Goal: Task Accomplishment & Management: Use online tool/utility

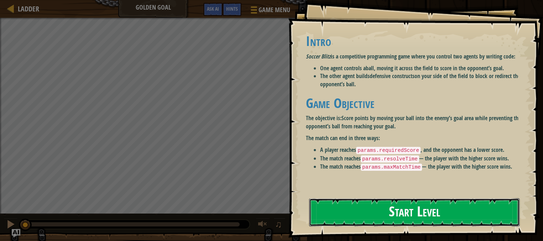
click at [396, 211] on button "Start Level" at bounding box center [414, 212] width 211 height 28
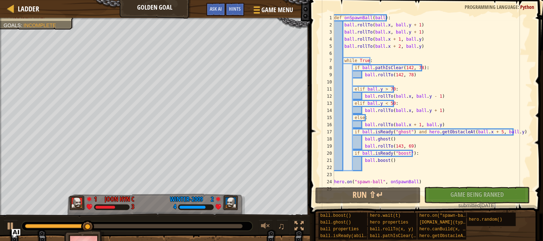
click at [432, 123] on div "def onSpawnBall ( ball ) : ball . rollTo ( ball . x , ball . y + 1 ) ball . rol…" at bounding box center [430, 106] width 194 height 185
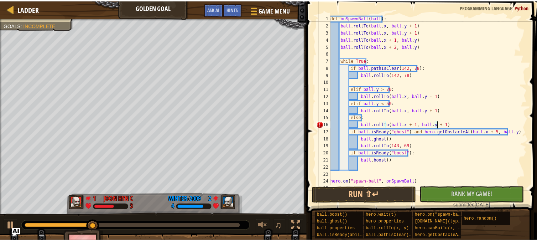
scroll to position [3, 9]
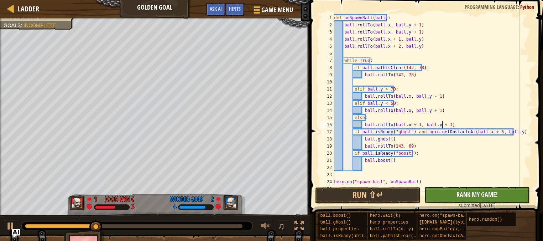
type textarea "ball.rollTo(ball.x + 1, ball.y + 1)"
click at [482, 197] on span "Rank My Game!" at bounding box center [476, 194] width 41 height 9
click at [355, 194] on button "Run ⇧↵" at bounding box center [367, 195] width 105 height 16
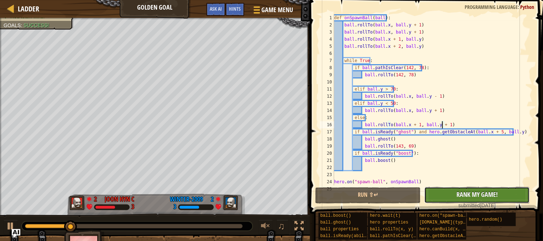
click at [477, 191] on span "Rank My Game!" at bounding box center [476, 194] width 41 height 9
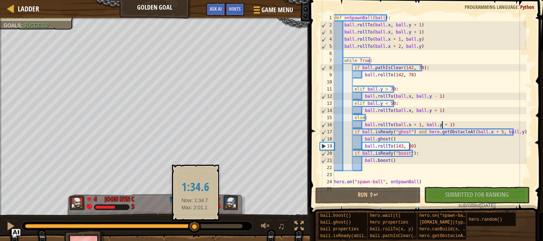
click at [195, 224] on div at bounding box center [134, 226] width 218 height 4
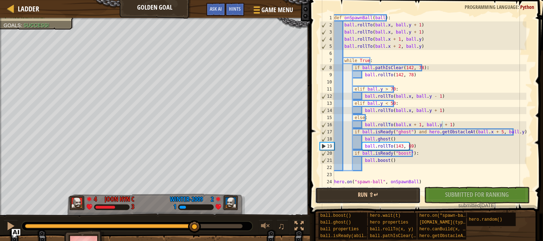
click at [405, 194] on button "Run ⇧↵" at bounding box center [367, 195] width 105 height 16
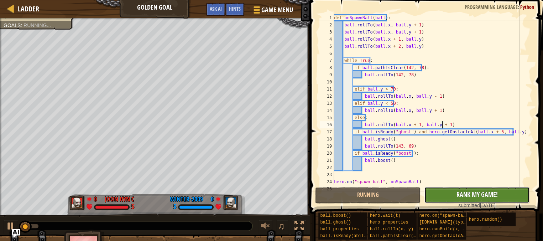
click at [512, 190] on button "No New Code to Rank Rank My Game! Submitting... Submitted for Ranking Failed to…" at bounding box center [476, 195] width 105 height 16
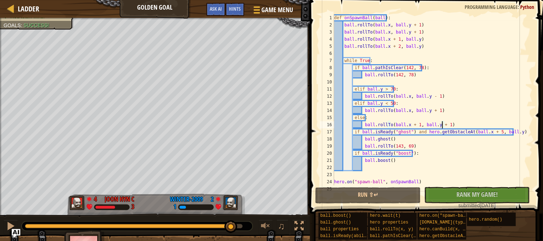
click at [231, 224] on div at bounding box center [134, 226] width 218 height 4
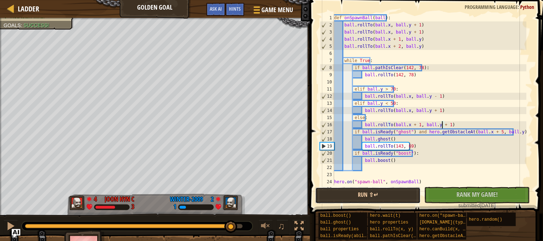
click at [368, 196] on button "Run ⇧↵" at bounding box center [367, 195] width 105 height 16
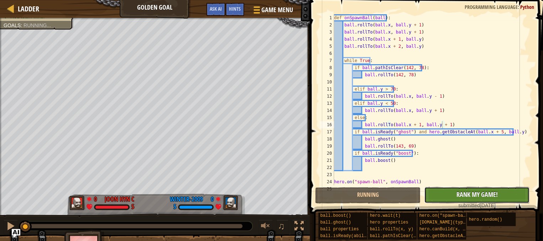
click at [462, 191] on span "Rank My Game!" at bounding box center [476, 194] width 41 height 9
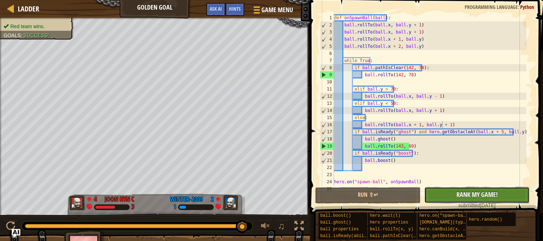
click at [485, 196] on span "Rank My Game!" at bounding box center [476, 194] width 41 height 9
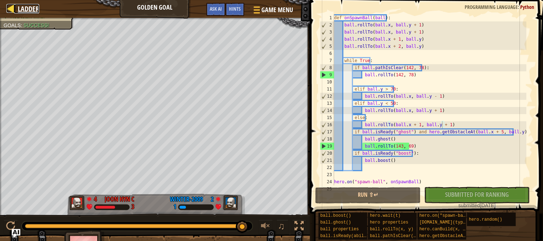
click at [31, 7] on span "Ladder" at bounding box center [28, 9] width 21 height 10
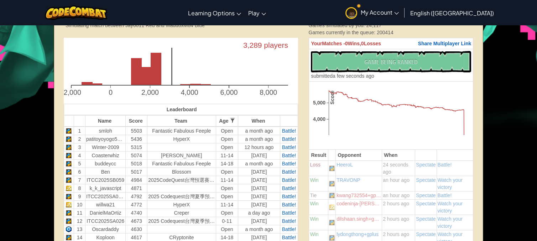
scroll to position [198, 0]
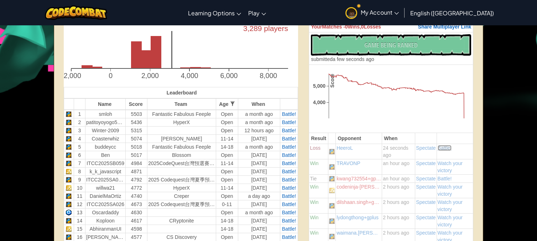
click at [441, 147] on span "Battle!" at bounding box center [445, 148] width 14 height 6
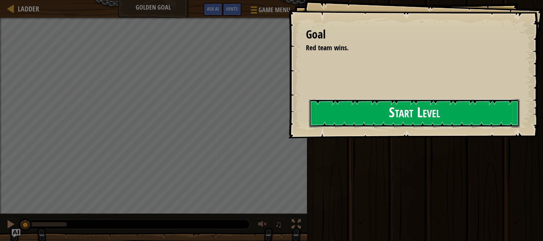
click at [348, 122] on button "Start Level" at bounding box center [414, 113] width 211 height 28
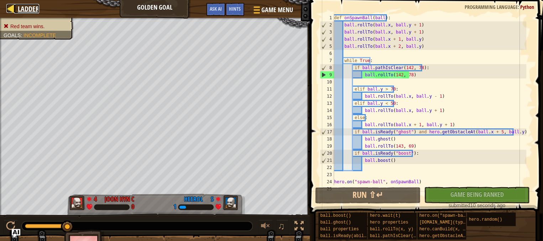
click at [15, 10] on div at bounding box center [10, 8] width 9 height 9
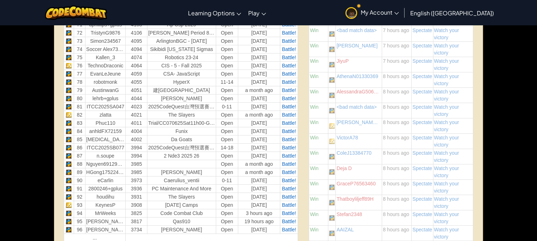
scroll to position [1029, 0]
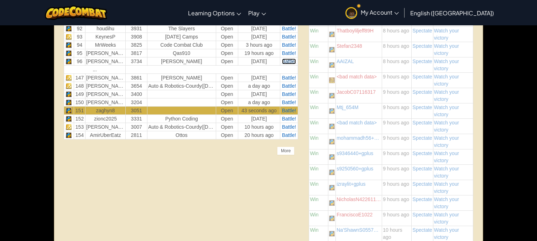
click at [294, 58] on span "Battle!" at bounding box center [289, 61] width 14 height 6
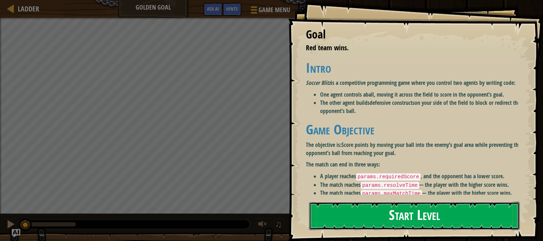
click at [453, 202] on button "Start Level" at bounding box center [414, 216] width 211 height 28
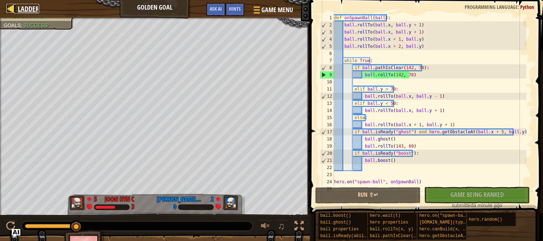
click at [19, 10] on span "Ladder" at bounding box center [28, 9] width 21 height 10
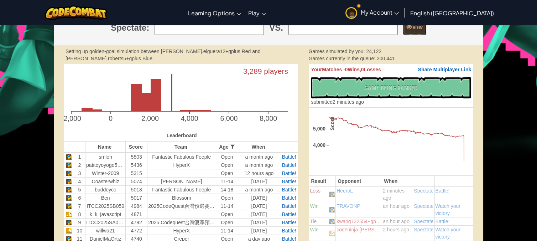
scroll to position [79, 0]
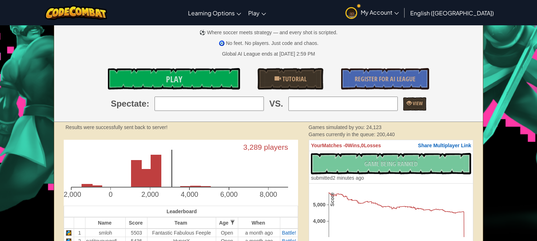
click at [208, 102] on input "search" at bounding box center [209, 104] width 109 height 14
type input "1: smloh"
click at [333, 105] on input "search" at bounding box center [343, 104] width 109 height 14
type input "1: smloh"
click at [407, 101] on span at bounding box center [409, 102] width 5 height 5
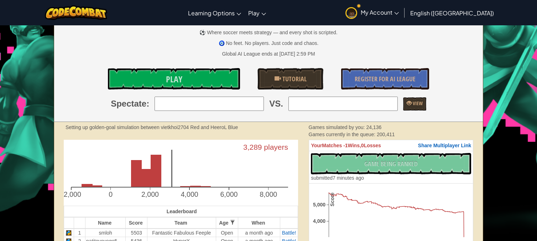
click at [251, 131] on div "Setting up golden-goal simulation between vietkhoi2704 Red and HeeroL Blue" at bounding box center [182, 127] width 233 height 7
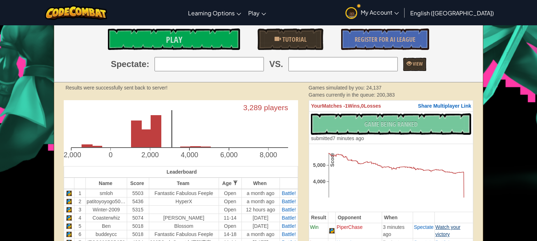
scroll to position [158, 0]
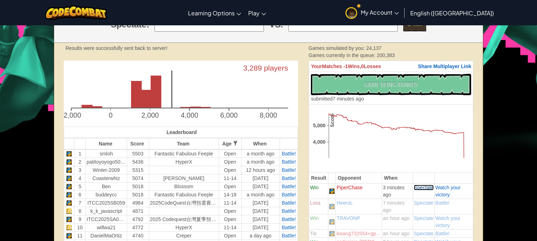
click at [423, 188] on span "Spectate" at bounding box center [424, 188] width 20 height 6
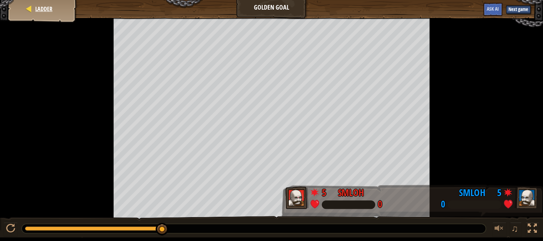
click at [61, 9] on div "Ladder" at bounding box center [42, 9] width 57 height 18
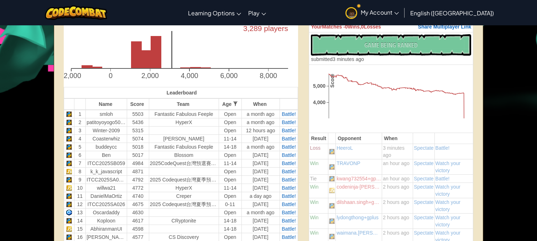
scroll to position [40, 0]
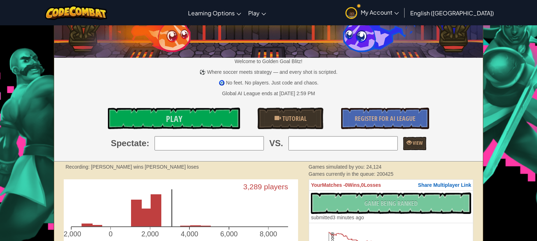
click at [247, 143] on input "search" at bounding box center [209, 143] width 109 height 14
click at [222, 149] on input "search" at bounding box center [209, 143] width 109 height 14
type input "z"
type input "Z"
click at [334, 143] on input "search" at bounding box center [343, 143] width 109 height 14
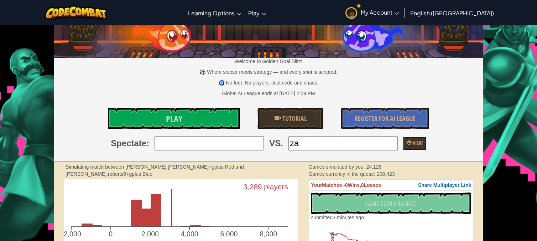
type input "31: Zackary"
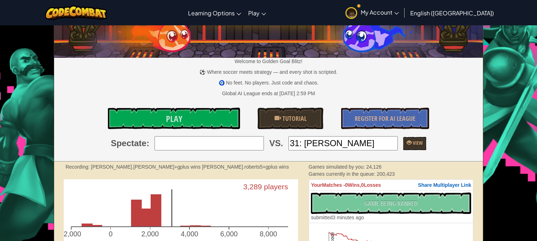
click at [230, 141] on input "search" at bounding box center [209, 143] width 109 height 14
type input "31: Zackary"
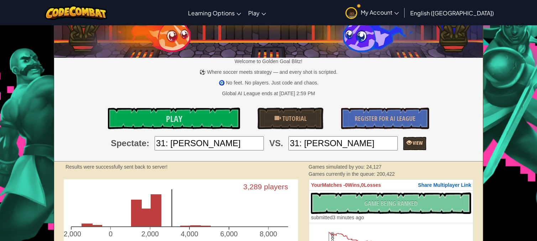
click at [416, 144] on span "View" at bounding box center [417, 142] width 11 height 7
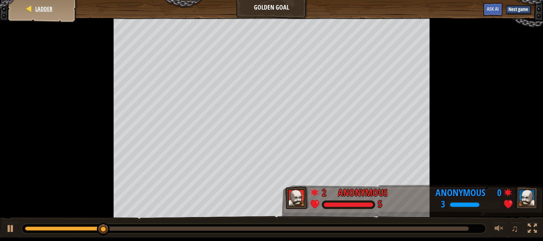
click at [60, 7] on div "Ladder" at bounding box center [42, 9] width 57 height 18
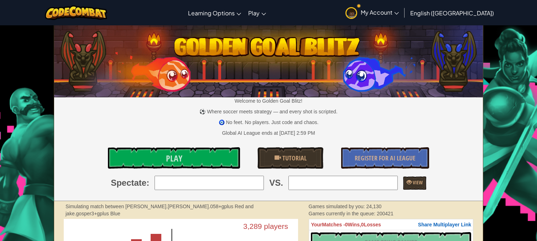
scroll to position [119, 0]
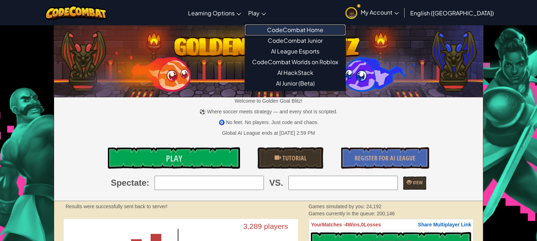
click at [307, 27] on link "CodeCombat Home" at bounding box center [295, 30] width 100 height 11
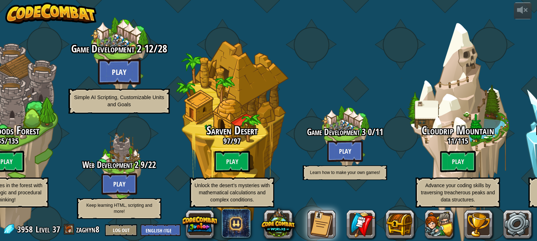
click at [129, 66] on btn "Play" at bounding box center [119, 72] width 43 height 26
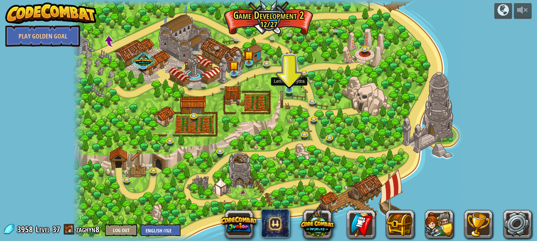
click at [285, 90] on img at bounding box center [290, 79] width 10 height 22
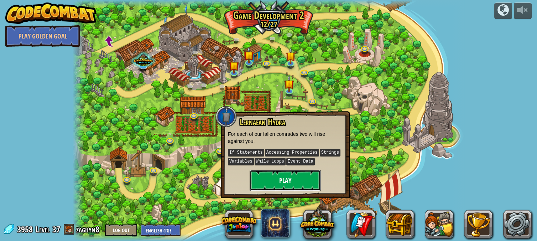
click at [294, 181] on button "Play" at bounding box center [285, 180] width 71 height 21
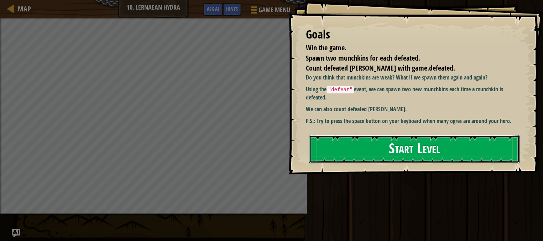
click at [430, 150] on button "Start Level" at bounding box center [414, 149] width 211 height 28
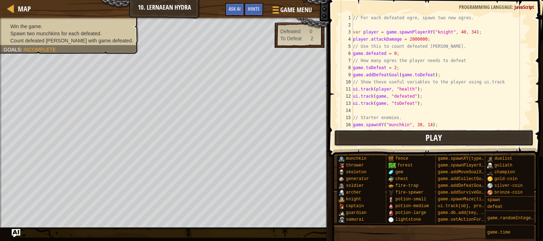
click at [441, 136] on span "Play" at bounding box center [434, 137] width 16 height 11
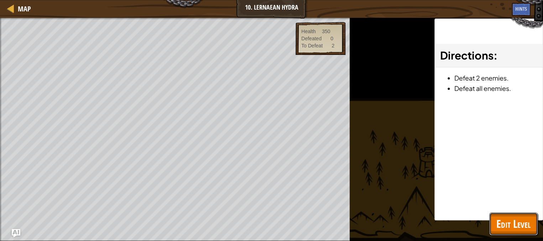
click at [517, 221] on span "Edit Level" at bounding box center [514, 223] width 34 height 15
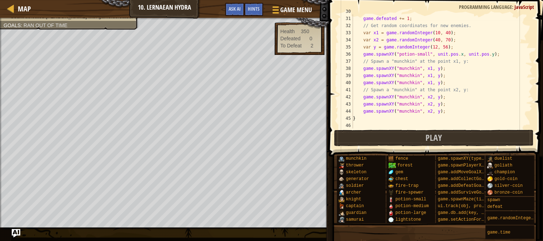
scroll to position [256, 0]
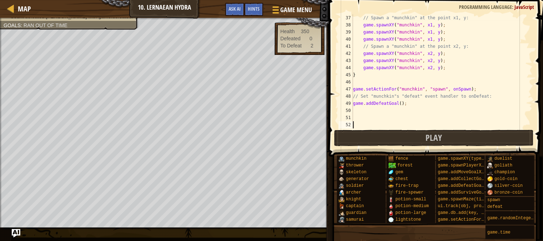
click at [396, 105] on div "// Spawn a "munchkin" at the point x1, y: game . spawnXY ( "munchkin" , x1 , y …" at bounding box center [439, 78] width 175 height 128
click at [397, 105] on div "// Spawn a "munchkin" at the point x1, y: game . spawnXY ( "munchkin" , x1 , y …" at bounding box center [439, 78] width 175 height 128
type textarea "game.addDefeatGoal(2);"
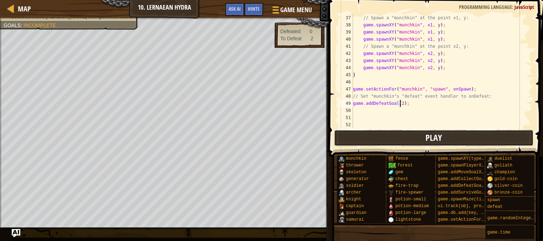
click at [444, 140] on button "Play" at bounding box center [434, 138] width 200 height 16
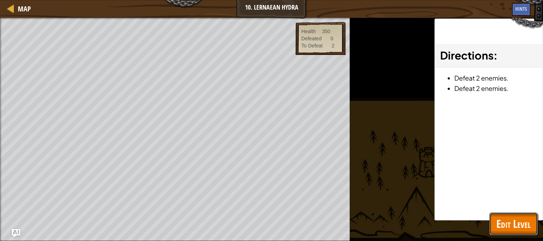
click at [501, 218] on span "Edit Level" at bounding box center [514, 223] width 34 height 15
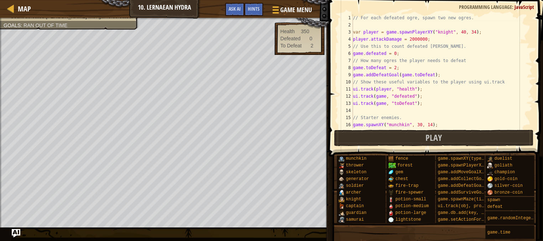
scroll to position [0, 0]
click at [379, 111] on div "// For each defeated ogre, spawn two new ogres. var player = game . spawnPlayer…" at bounding box center [439, 78] width 175 height 128
click at [473, 40] on div "// For each defeated ogre, spawn two new ogres. var player = game . spawnPlayer…" at bounding box center [439, 78] width 175 height 128
type textarea "player.attackDamage = 2000000;"
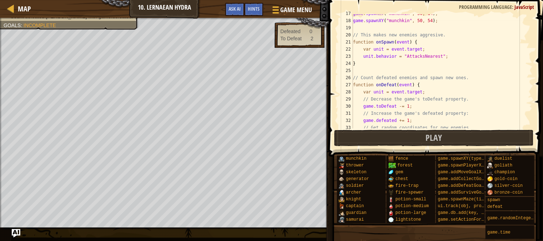
scroll to position [118, 0]
click at [436, 83] on div "game . spawnXY ( "munchkin" , 30 , 14 ) ; game . spawnXY ( "munchkin" , 50 , 54…" at bounding box center [439, 74] width 175 height 128
click at [449, 86] on div "game . spawnXY ( "munchkin" , 30 , 14 ) ; game . spawnXY ( "munchkin" , 50 , 54…" at bounding box center [439, 74] width 175 height 128
click at [422, 107] on div "game . spawnXY ( "munchkin" , 30 , 14 ) ; game . spawnXY ( "munchkin" , 50 , 54…" at bounding box center [439, 74] width 175 height 128
type textarea "game.toDefeat -= 1;"
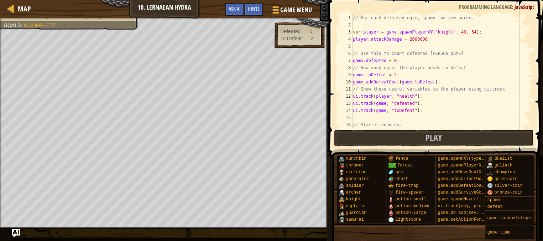
scroll to position [0, 0]
click at [422, 46] on div "// For each defeated ogre, spawn two new ogres. var player = game . spawnPlayer…" at bounding box center [439, 78] width 175 height 128
type textarea "player.speed = 200;"
click at [442, 138] on button "Play" at bounding box center [434, 138] width 200 height 16
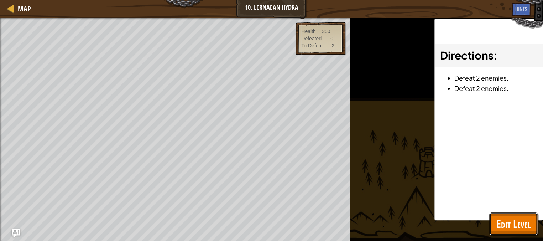
click at [512, 228] on span "Edit Level" at bounding box center [514, 223] width 34 height 15
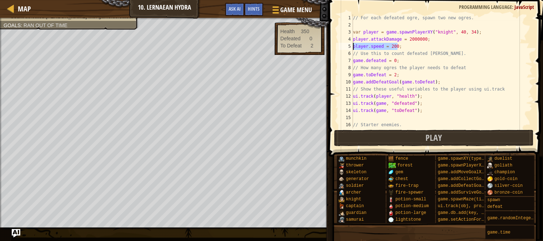
drag, startPoint x: 404, startPoint y: 45, endPoint x: 344, endPoint y: 48, distance: 60.3
click at [344, 48] on div "player.speed = 200; 1 2 3 4 5 6 7 8 9 10 11 12 13 14 15 16 17 // For each defea…" at bounding box center [434, 71] width 195 height 114
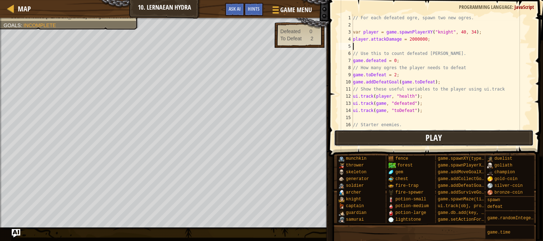
click at [433, 139] on span "Play" at bounding box center [434, 137] width 16 height 11
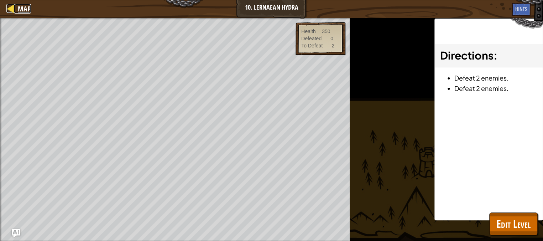
click at [9, 5] on div at bounding box center [10, 8] width 9 height 9
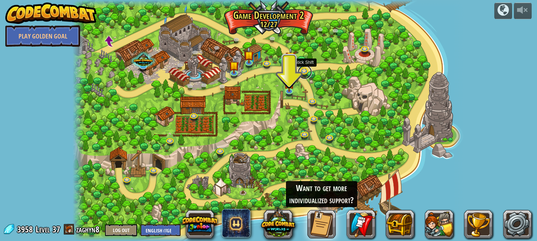
click at [306, 67] on link at bounding box center [305, 72] width 14 height 14
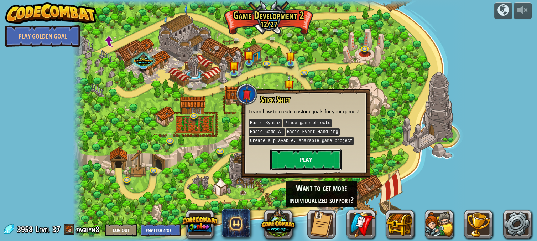
click at [321, 155] on button "Play" at bounding box center [305, 159] width 71 height 21
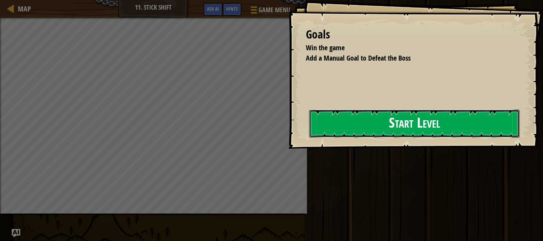
click at [362, 125] on button "Start Level" at bounding box center [414, 123] width 211 height 28
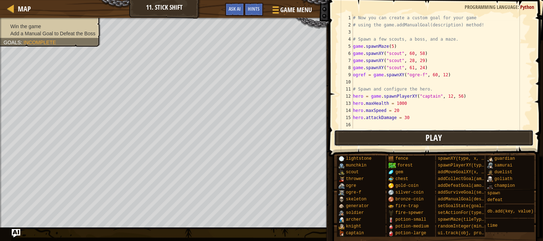
click at [395, 140] on button "Play" at bounding box center [434, 138] width 200 height 16
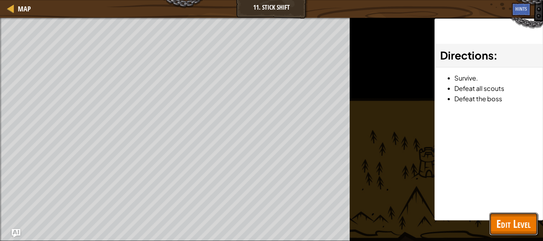
click at [500, 223] on span "Edit Level" at bounding box center [514, 223] width 34 height 15
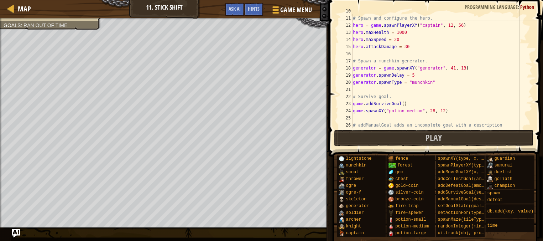
scroll to position [71, 0]
click at [24, 9] on span "Map" at bounding box center [24, 9] width 13 height 10
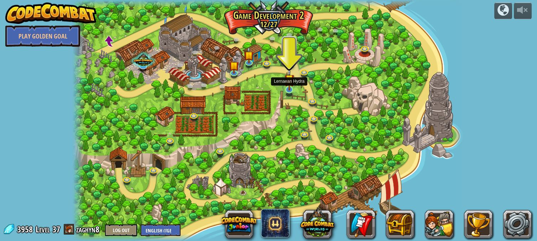
click at [291, 87] on img at bounding box center [290, 79] width 10 height 22
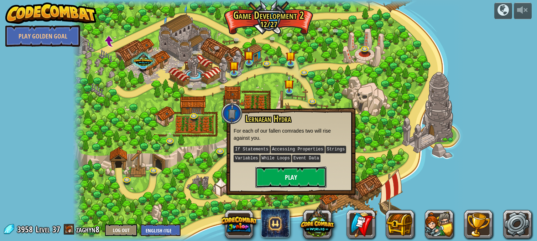
click at [280, 177] on button "Play" at bounding box center [290, 176] width 71 height 21
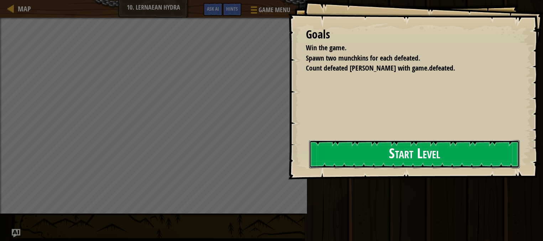
click at [397, 160] on button "Start Level" at bounding box center [414, 154] width 211 height 28
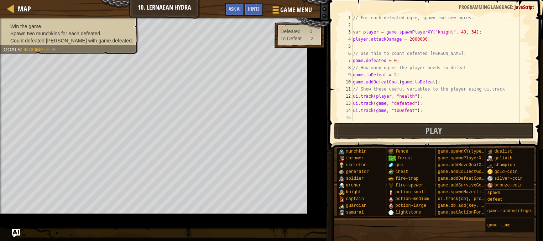
click at [337, 45] on span at bounding box center [437, 64] width 220 height 170
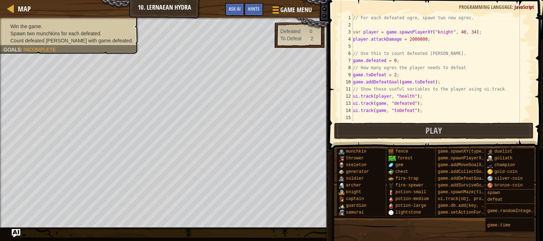
click at [373, 47] on div "// For each defeated ogre, spawn two new ogres. var player = game . spawnPlayer…" at bounding box center [453, 74] width 203 height 121
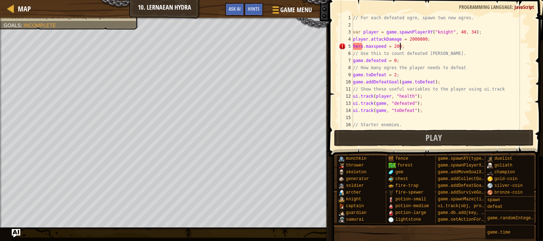
scroll to position [3, 3]
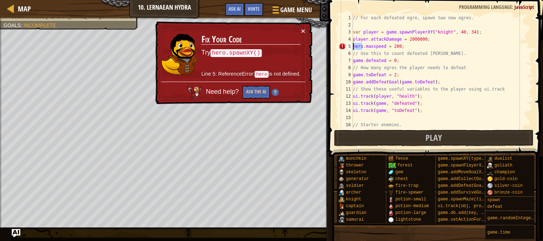
drag, startPoint x: 362, startPoint y: 47, endPoint x: 352, endPoint y: 47, distance: 10.0
click at [352, 47] on div "hero.maxspeed = 200; 1 2 3 4 5 6 7 8 9 10 11 12 13 14 15 16 17 // For each defe…" at bounding box center [434, 71] width 195 height 114
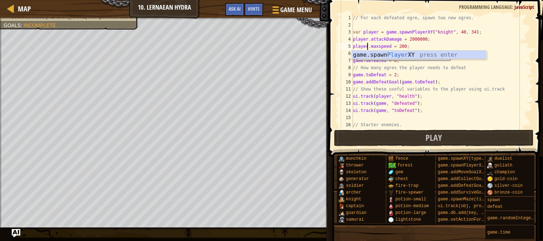
scroll to position [3, 1]
click at [382, 45] on div "// For each defeated ogre, spawn two new ogres. var player = game . spawnPlayer…" at bounding box center [439, 78] width 175 height 128
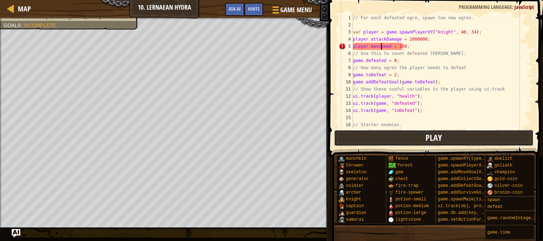
click at [438, 134] on span "Play" at bounding box center [434, 137] width 16 height 11
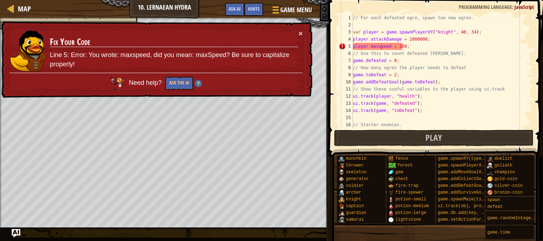
click at [378, 46] on div "// For each defeated ogre, spawn two new ogres. var player = game . spawnPlayer…" at bounding box center [439, 78] width 175 height 128
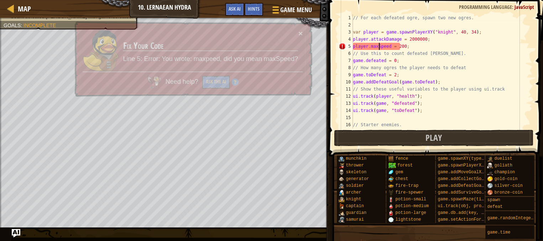
scroll to position [3, 2]
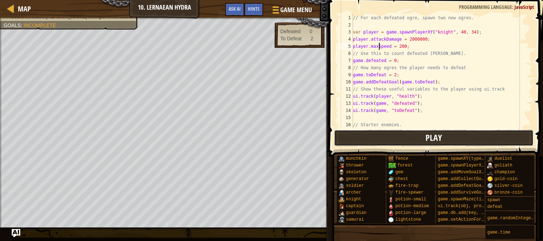
click at [434, 141] on span "Play" at bounding box center [434, 137] width 16 height 11
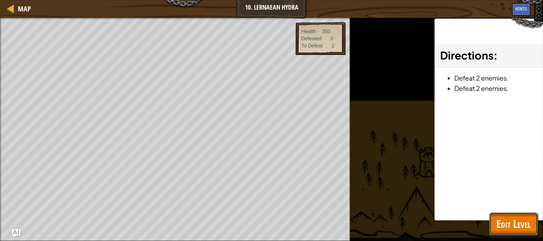
click at [532, 221] on button "Edit Level" at bounding box center [514, 223] width 48 height 23
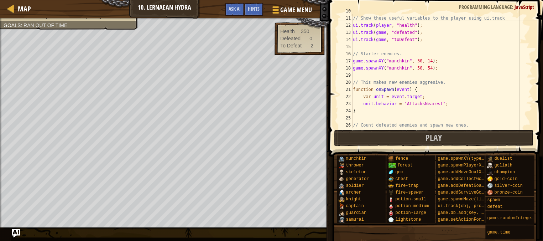
scroll to position [71, 0]
click at [416, 62] on div "game . addDefeatGoal ( game . toDefeat ) ; // Show these useful variables to th…" at bounding box center [439, 71] width 175 height 128
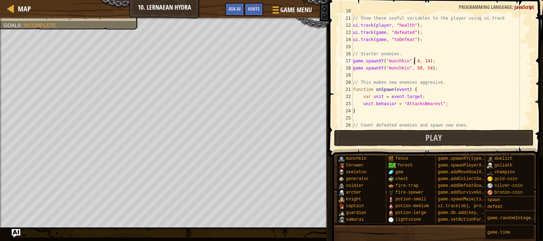
scroll to position [3, 5]
click at [425, 60] on div "game . addDefeatGoal ( game . toDefeat ) ; // Show these useful variables to th…" at bounding box center [439, 71] width 175 height 128
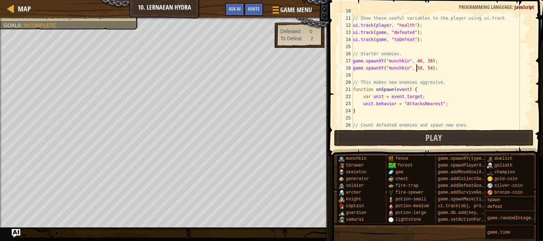
click at [417, 68] on div "game . addDefeatGoal ( game . toDefeat ) ; // Show these useful variables to th…" at bounding box center [439, 71] width 175 height 128
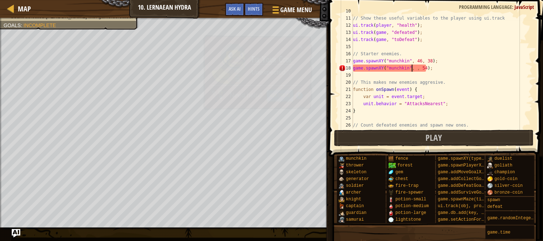
scroll to position [3, 5]
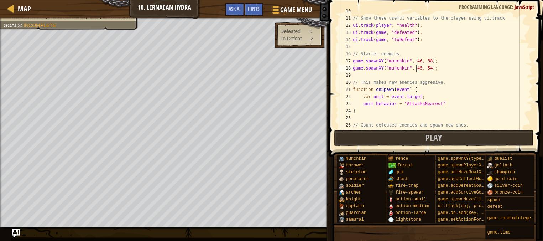
click at [424, 66] on div "game . addDefeatGoal ( game . toDefeat ) ; // Show these useful variables to th…" at bounding box center [439, 71] width 175 height 128
click at [409, 146] on span at bounding box center [437, 67] width 220 height 177
click at [362, 136] on button "Play" at bounding box center [434, 138] width 200 height 16
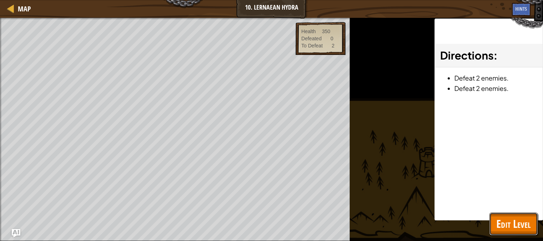
click at [520, 227] on span "Edit Level" at bounding box center [514, 223] width 34 height 15
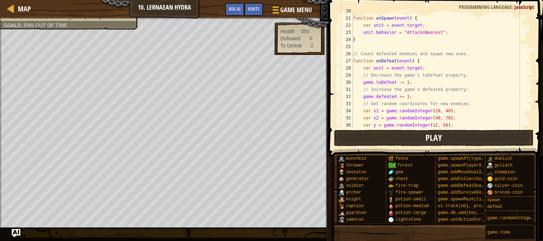
scroll to position [142, 0]
click at [459, 140] on button "Play" at bounding box center [434, 138] width 200 height 16
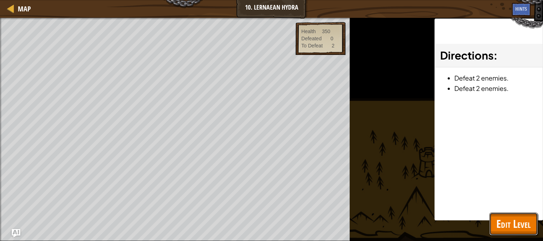
click at [502, 217] on span "Edit Level" at bounding box center [514, 223] width 34 height 15
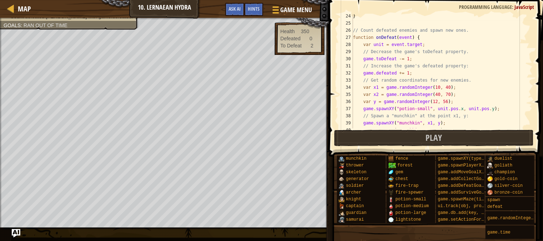
scroll to position [166, 0]
click at [258, 11] on span "Hints" at bounding box center [254, 8] width 12 height 7
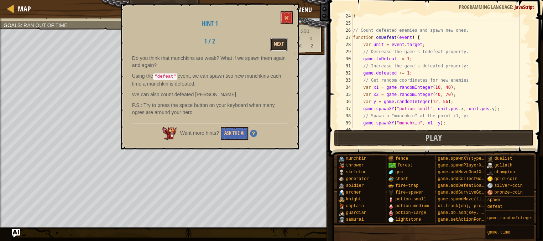
click at [282, 42] on button "Next" at bounding box center [278, 44] width 17 height 13
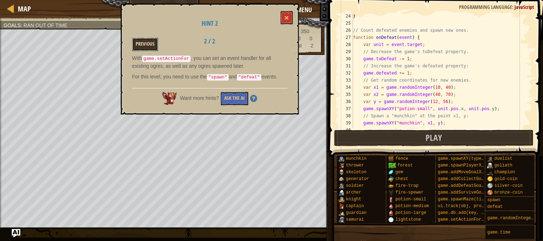
click at [144, 42] on button "Previous" at bounding box center [145, 44] width 26 height 13
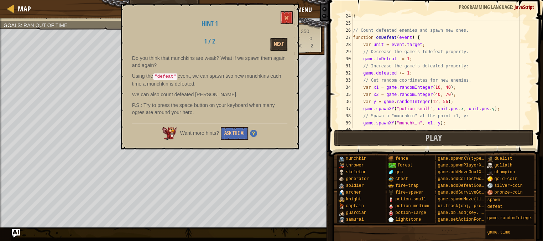
click at [297, 14] on div "Hint 1 1 / 2 Next Do you think that munchkins are weak? What if we spawn them a…" at bounding box center [210, 77] width 178 height 146
click at [290, 17] on button at bounding box center [287, 17] width 12 height 13
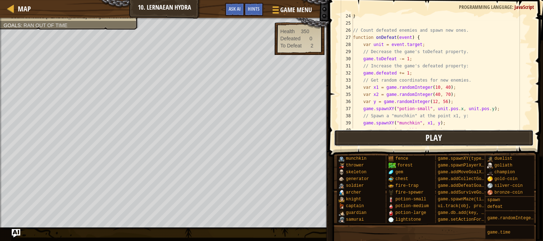
click at [449, 139] on button "Play" at bounding box center [434, 138] width 200 height 16
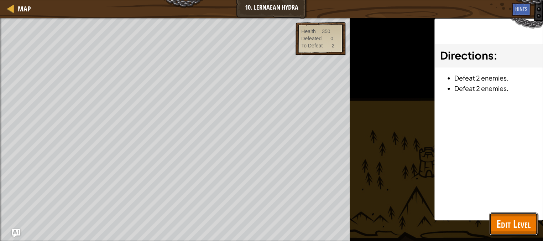
click at [522, 227] on span "Edit Level" at bounding box center [514, 223] width 34 height 15
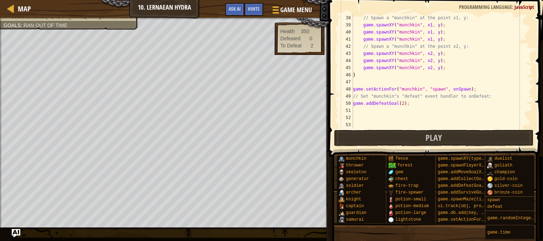
scroll to position [263, 0]
click at [399, 104] on div "// Spawn a "munchkin" at the point x1, y: game . spawnXY ( "munchkin" , x1 , y …" at bounding box center [439, 78] width 175 height 128
type textarea "game.addDefeatGoal(3);"
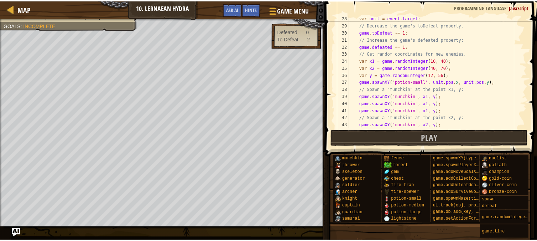
scroll to position [192, 0]
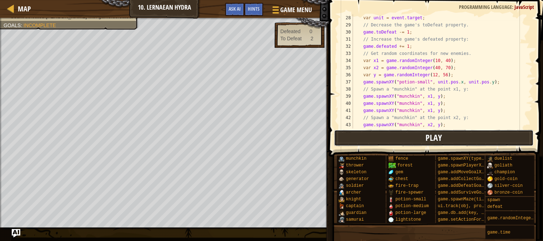
click at [445, 139] on button "Play" at bounding box center [434, 138] width 200 height 16
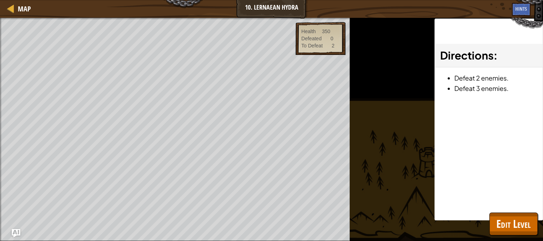
click at [14, 14] on div "Map 10. Lernaean Hydra Game Menu Done Hints Ask AI" at bounding box center [271, 9] width 543 height 18
click at [15, 13] on link "Map" at bounding box center [22, 9] width 17 height 10
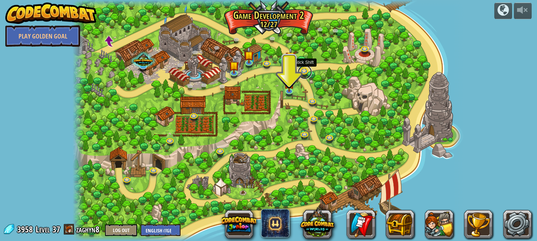
click at [304, 74] on link at bounding box center [305, 72] width 14 height 14
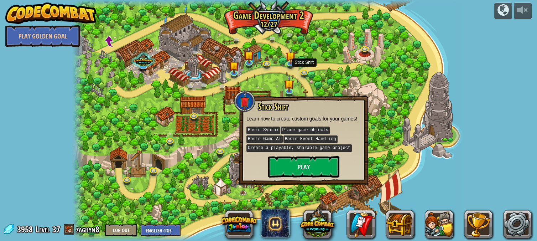
click at [380, 113] on div at bounding box center [269, 120] width 392 height 241
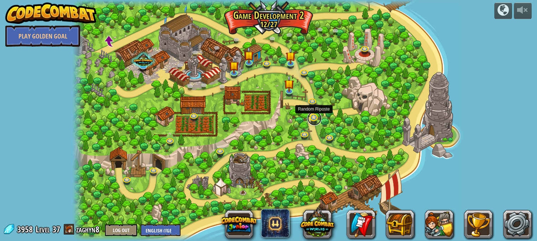
click at [317, 115] on link at bounding box center [314, 118] width 14 height 14
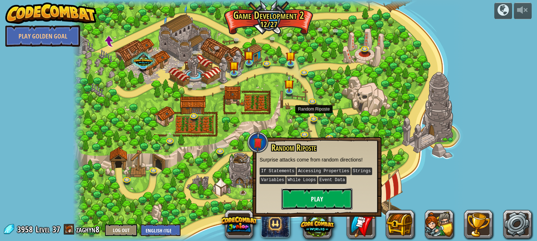
click at [315, 197] on button "Play" at bounding box center [316, 198] width 71 height 21
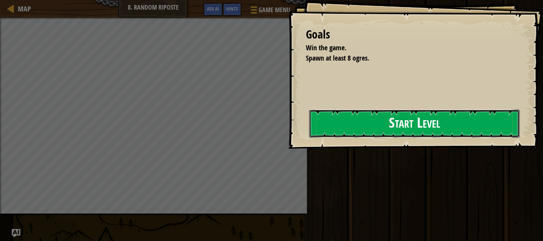
click at [331, 132] on button "Start Level" at bounding box center [414, 123] width 211 height 28
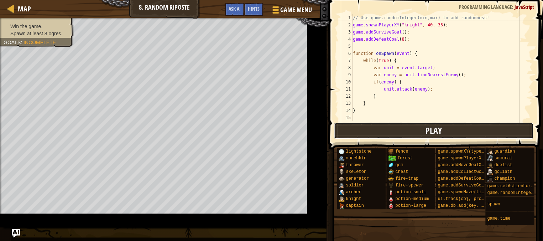
click at [451, 132] on button "Play" at bounding box center [434, 131] width 200 height 16
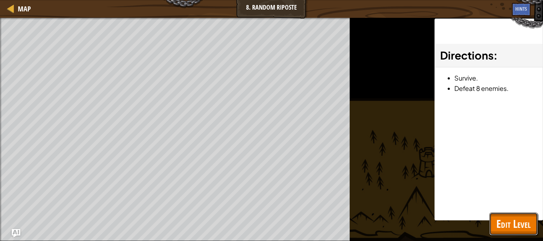
click at [515, 225] on span "Edit Level" at bounding box center [514, 223] width 34 height 15
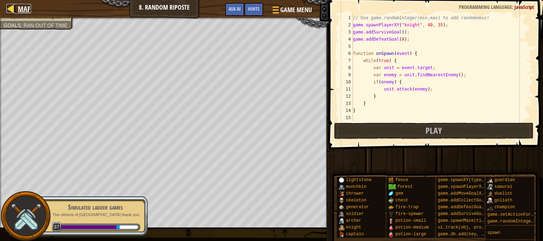
click at [16, 11] on link "Map" at bounding box center [22, 9] width 17 height 10
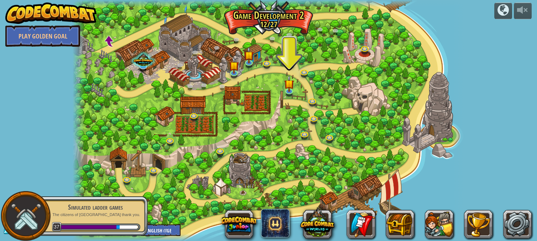
click at [42, 215] on div at bounding box center [26, 216] width 50 height 50
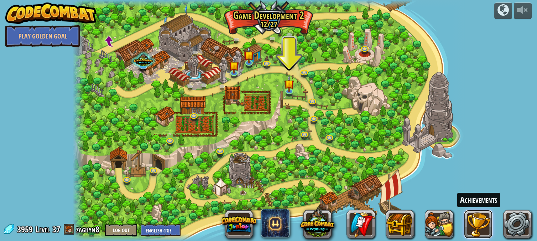
click at [481, 214] on button at bounding box center [478, 224] width 29 height 29
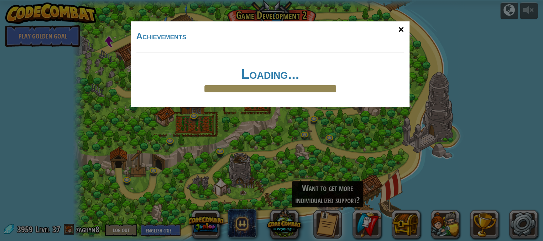
click at [402, 31] on div "×" at bounding box center [401, 29] width 16 height 21
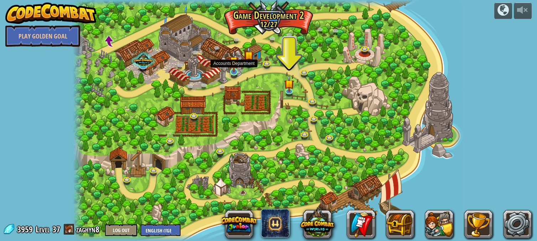
click at [236, 71] on img at bounding box center [234, 61] width 10 height 22
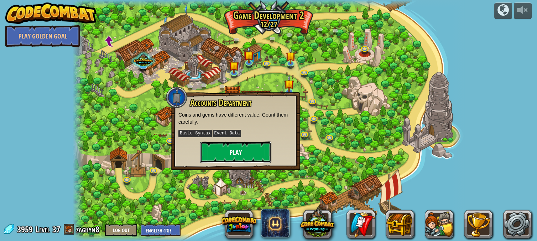
click at [256, 150] on button "Play" at bounding box center [235, 151] width 71 height 21
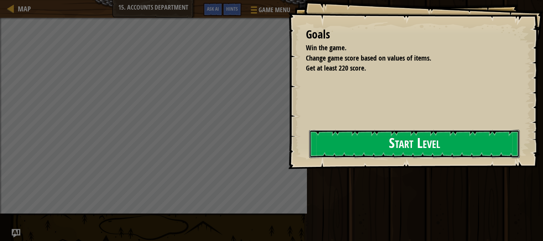
click at [357, 154] on button "Start Level" at bounding box center [414, 144] width 211 height 28
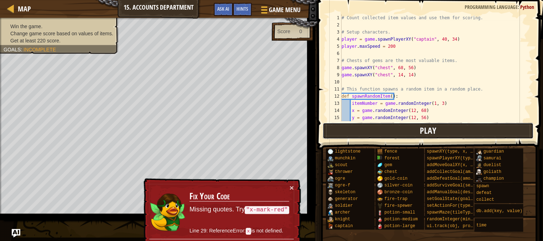
click at [384, 131] on button "Play" at bounding box center [428, 131] width 211 height 16
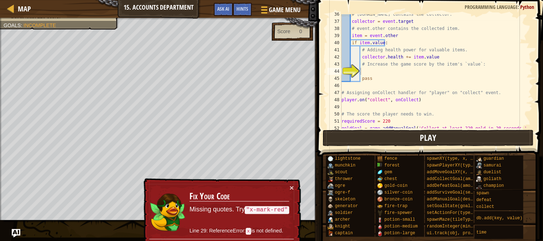
scroll to position [253, 0]
click at [371, 72] on div "# [DOMAIN_NAME] contains the collector. collector = event . target # event.othe…" at bounding box center [433, 75] width 186 height 128
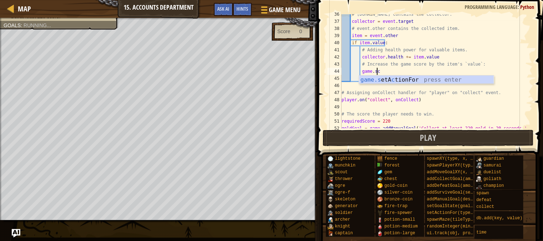
scroll to position [3, 2]
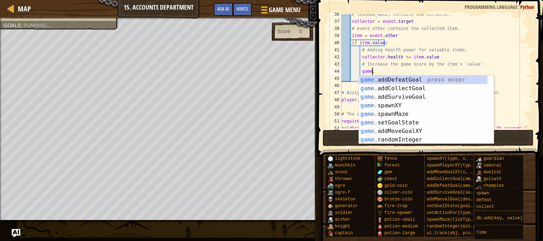
type textarea "game."
click at [441, 90] on div "game. addDefeatGoal press enter game. addCollectGoal press enter game. addSurvi…" at bounding box center [423, 119] width 129 height 86
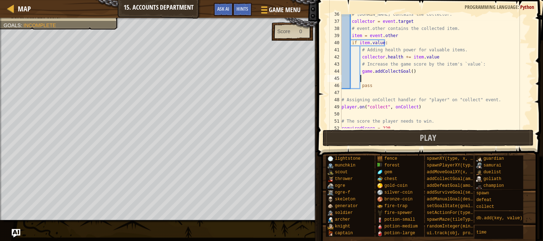
scroll to position [3, 1]
click at [412, 70] on div "# [DOMAIN_NAME] contains the collector. collector = event . target # event.othe…" at bounding box center [433, 75] width 186 height 128
type textarea "game.addCollectGoal() += item.value"
click at [412, 133] on button "Play" at bounding box center [428, 138] width 211 height 16
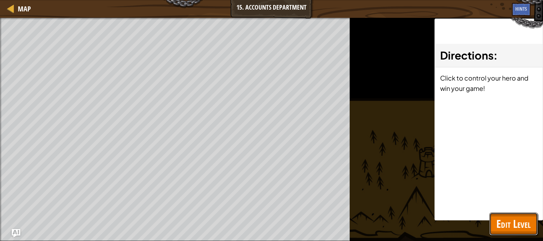
click at [504, 216] on button "Edit Level" at bounding box center [514, 223] width 48 height 23
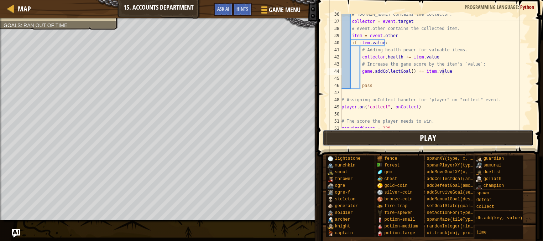
click at [394, 136] on button "Play" at bounding box center [428, 138] width 211 height 16
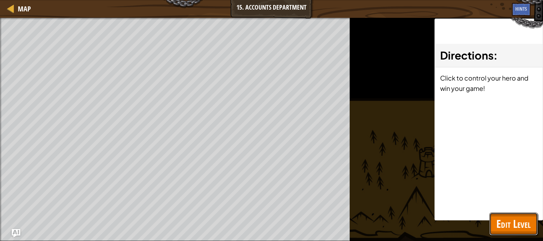
click at [515, 218] on span "Edit Level" at bounding box center [514, 223] width 34 height 15
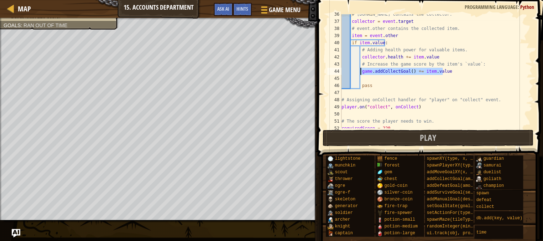
drag, startPoint x: 449, startPoint y: 74, endPoint x: 360, endPoint y: 72, distance: 88.7
click at [360, 72] on div "# [DOMAIN_NAME] contains the collector. collector = event . target # event.othe…" at bounding box center [433, 75] width 186 height 128
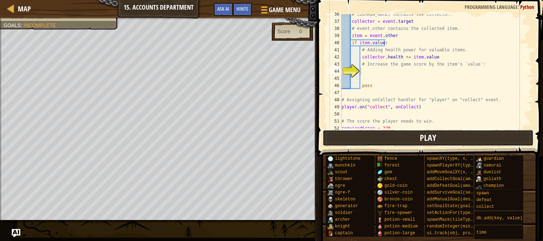
click at [420, 138] on button "Play" at bounding box center [428, 138] width 211 height 16
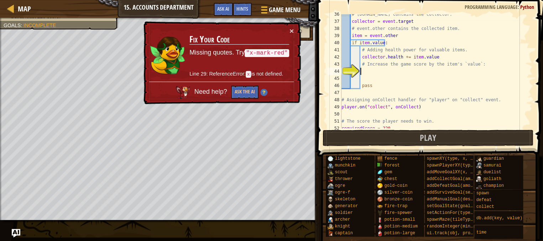
click at [373, 71] on div "# [DOMAIN_NAME] contains the collector. collector = event . target # event.othe…" at bounding box center [433, 75] width 186 height 128
paste textarea "game.addCollectGoal() += item.value"
type textarea "game.addCollectGoal() += item.value"
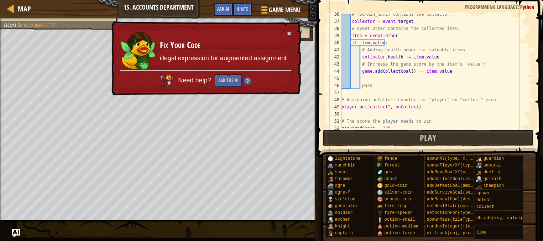
click at [290, 31] on button "×" at bounding box center [288, 31] width 5 height 7
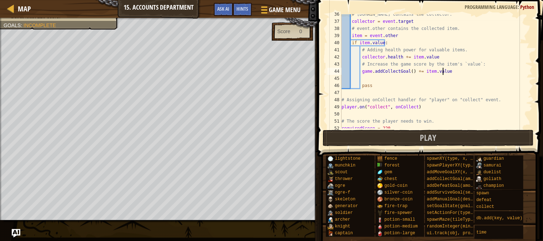
click at [360, 129] on span at bounding box center [431, 67] width 232 height 177
click at [354, 136] on button "Play" at bounding box center [428, 138] width 211 height 16
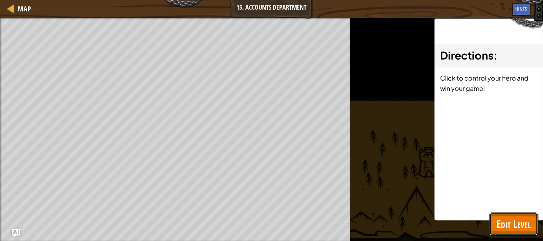
click at [511, 228] on span "Edit Level" at bounding box center [514, 223] width 34 height 15
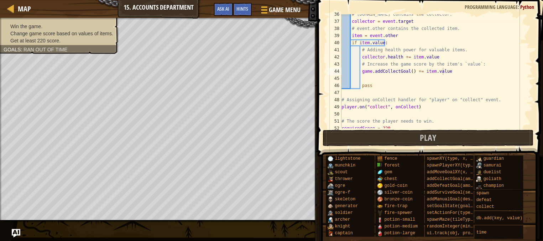
click at [33, 23] on div "Win the game. Change game score based on values of items. Get at least 220 scor…" at bounding box center [60, 33] width 112 height 21
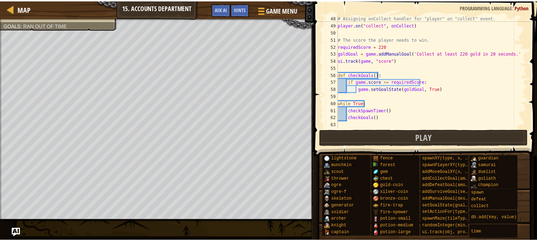
scroll to position [335, 0]
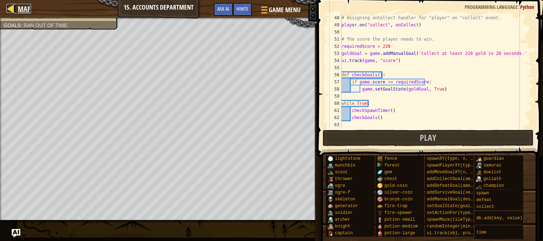
click at [14, 8] on div at bounding box center [10, 8] width 9 height 9
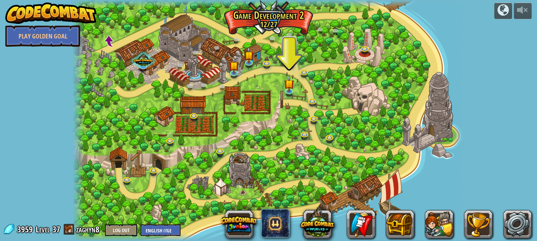
scroll to position [0, 0]
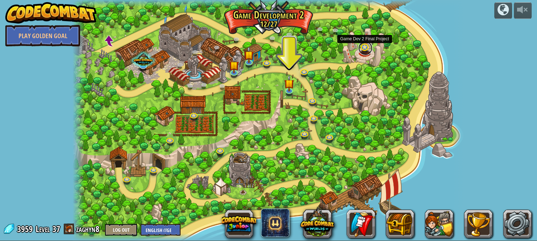
click at [365, 50] on link at bounding box center [365, 48] width 14 height 14
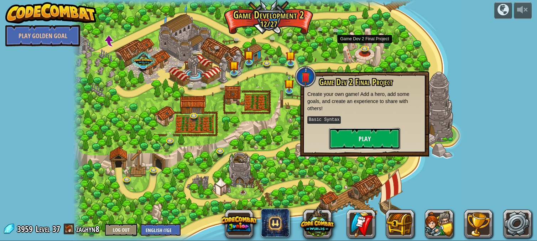
click at [351, 140] on button "Play" at bounding box center [364, 138] width 71 height 21
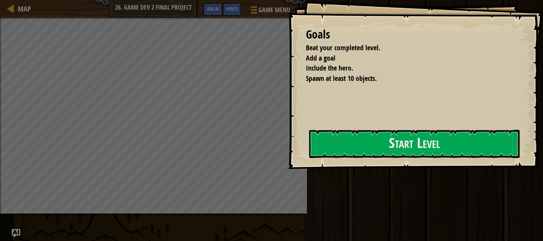
click at [405, 168] on div at bounding box center [414, 173] width 211 height 16
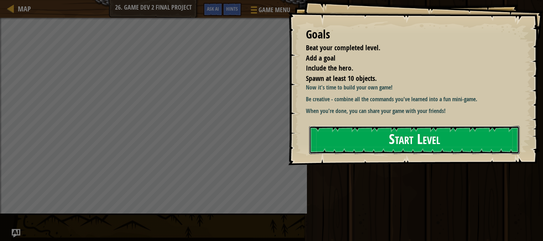
click at [408, 154] on button "Start Level" at bounding box center [414, 140] width 211 height 28
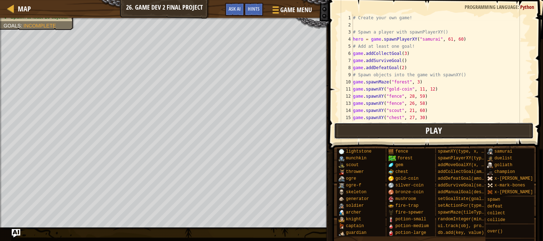
click at [475, 130] on button "Play" at bounding box center [434, 131] width 200 height 16
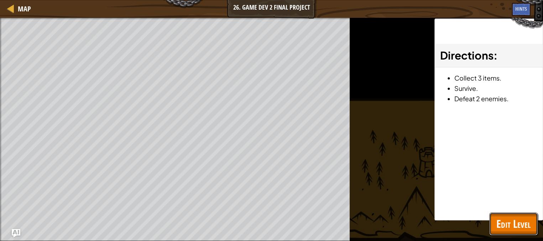
click at [517, 221] on span "Edit Level" at bounding box center [514, 223] width 34 height 15
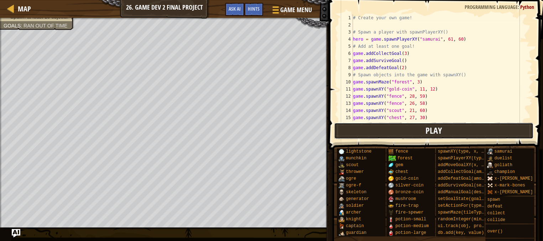
click at [401, 131] on button "Play" at bounding box center [434, 131] width 200 height 16
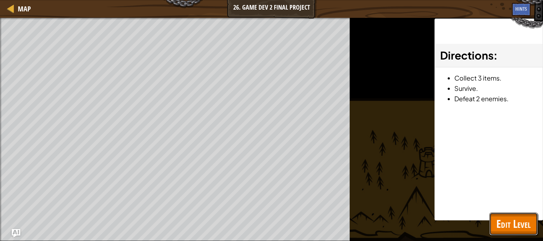
click at [521, 218] on span "Edit Level" at bounding box center [514, 223] width 34 height 15
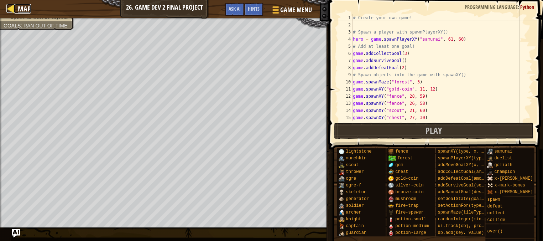
click at [22, 11] on span "Map" at bounding box center [24, 9] width 13 height 10
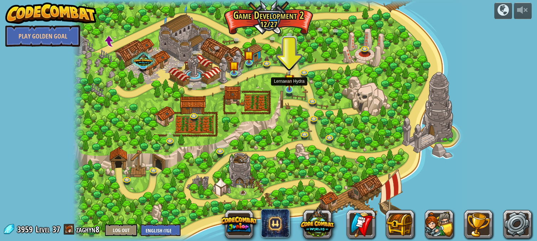
click at [290, 87] on img at bounding box center [290, 79] width 10 height 22
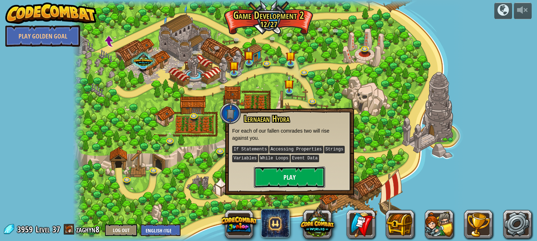
click at [296, 170] on button "Play" at bounding box center [289, 176] width 71 height 21
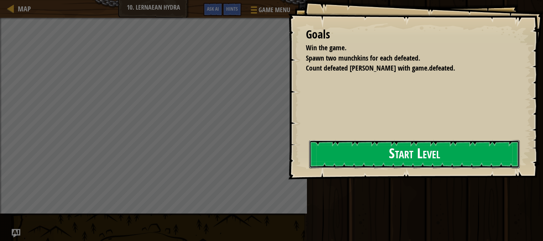
drag, startPoint x: 299, startPoint y: 167, endPoint x: 305, endPoint y: 164, distance: 7.2
click at [309, 167] on button "Start Level" at bounding box center [414, 154] width 211 height 28
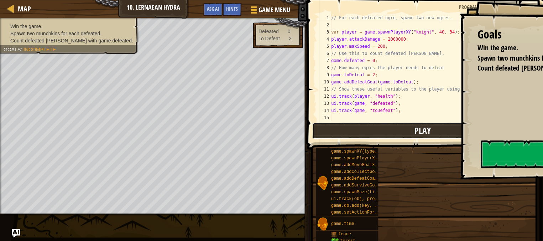
click at [398, 129] on button "Play" at bounding box center [422, 131] width 221 height 16
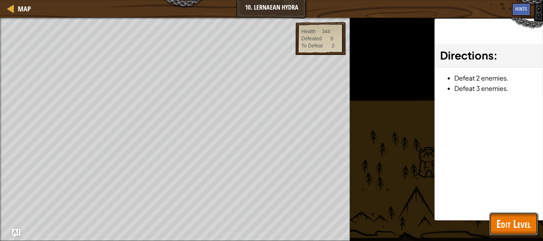
click at [498, 223] on span "Edit Level" at bounding box center [514, 223] width 34 height 15
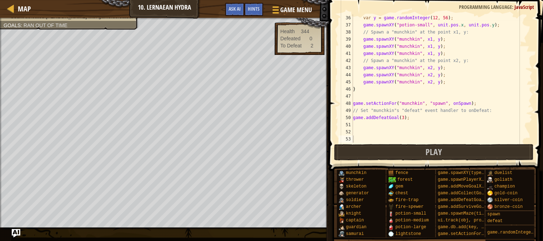
scroll to position [249, 0]
click at [399, 116] on div "var y = game . randomInteger ( 12 , 56 ) ; game . spawnXY ( "potion-small" , un…" at bounding box center [439, 85] width 175 height 143
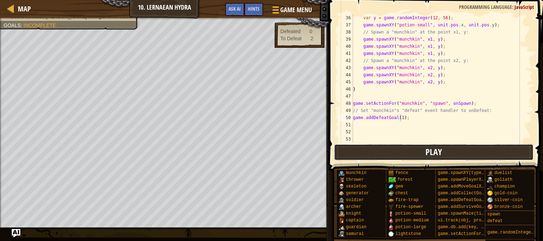
click at [398, 152] on button "Play" at bounding box center [434, 152] width 200 height 16
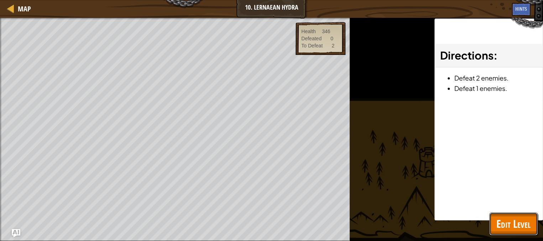
click at [508, 221] on span "Edit Level" at bounding box center [514, 223] width 34 height 15
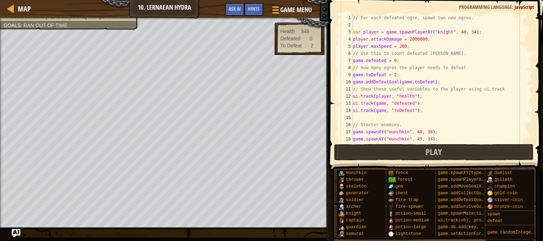
scroll to position [0, 0]
click at [393, 75] on div "// For each defeated ogre, spawn two new ogres. var player = game . spawnPlayer…" at bounding box center [439, 85] width 175 height 143
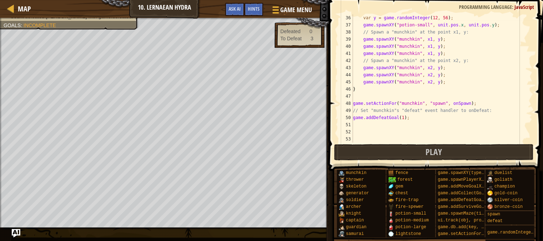
scroll to position [249, 0]
click at [399, 117] on div "var y = game . randomInteger ( 12 , 56 ) ; game . spawnXY ( "potion-small" , un…" at bounding box center [439, 85] width 175 height 143
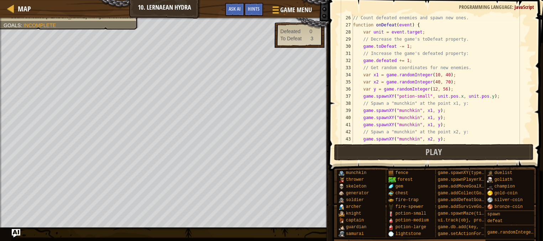
scroll to position [178, 0]
drag, startPoint x: 423, startPoint y: 96, endPoint x: 396, endPoint y: 97, distance: 26.7
click at [396, 97] on div "// Count defeated enemies and spawn new ones. function onDefeat ( event ) { var…" at bounding box center [439, 85] width 175 height 143
click at [417, 150] on button "Play" at bounding box center [434, 152] width 200 height 16
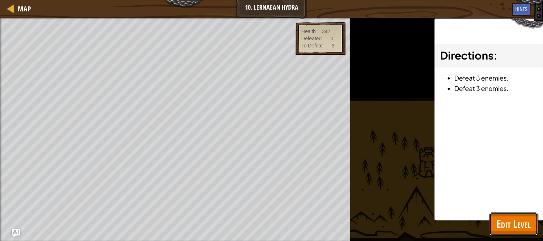
click at [501, 220] on span "Edit Level" at bounding box center [514, 223] width 34 height 15
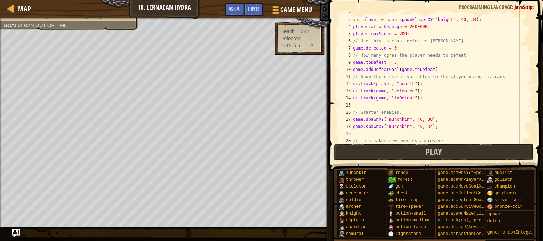
scroll to position [0, 0]
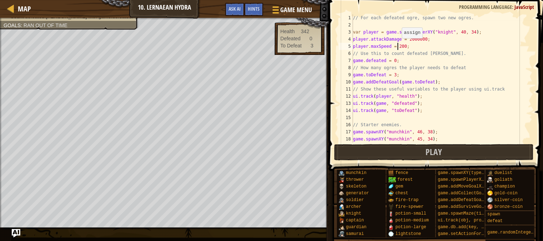
click at [398, 45] on div "// For each defeated ogre, spawn two new ogres. var player = game . spawnPlayer…" at bounding box center [439, 85] width 175 height 143
type textarea "player.maxSpeed = 6000;"
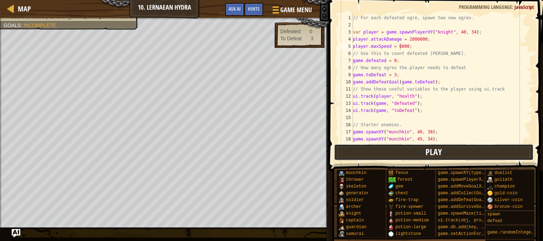
click at [424, 147] on button "Play" at bounding box center [434, 152] width 200 height 16
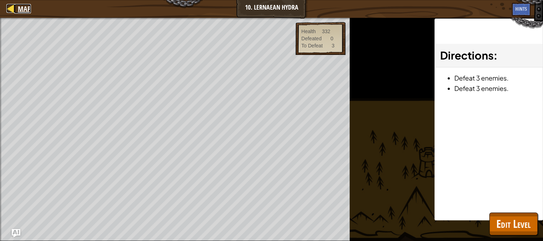
click at [6, 9] on div at bounding box center [10, 8] width 9 height 9
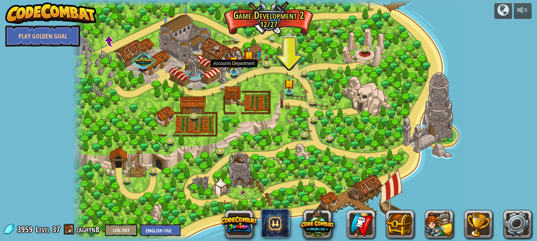
click at [234, 71] on img at bounding box center [234, 61] width 10 height 22
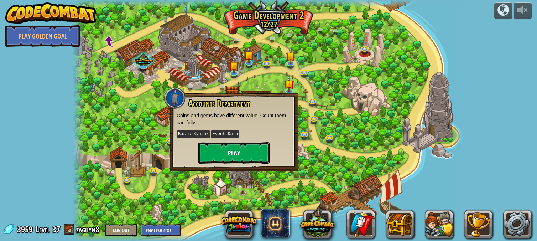
click at [259, 146] on button "Play" at bounding box center [233, 152] width 71 height 21
